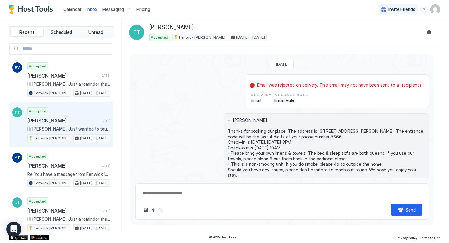
scroll to position [181, 0]
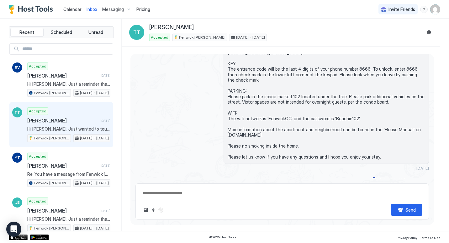
click at [71, 10] on span "Calendar" at bounding box center [72, 9] width 18 height 5
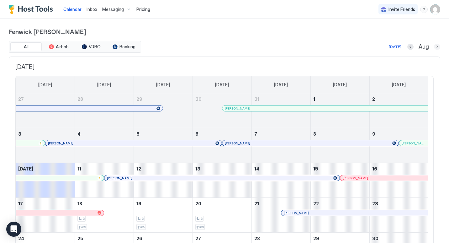
click at [434, 48] on button "Next month" at bounding box center [437, 47] width 6 height 6
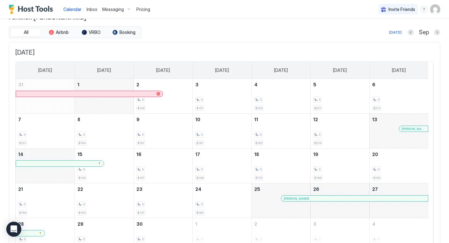
scroll to position [8, 0]
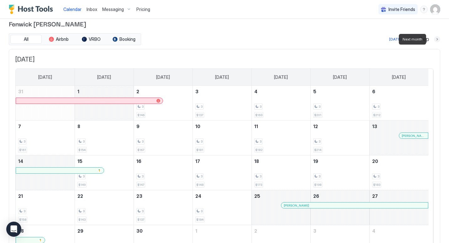
click at [434, 39] on button "Next month" at bounding box center [437, 39] width 6 height 6
